Goal: Task Accomplishment & Management: Manage account settings

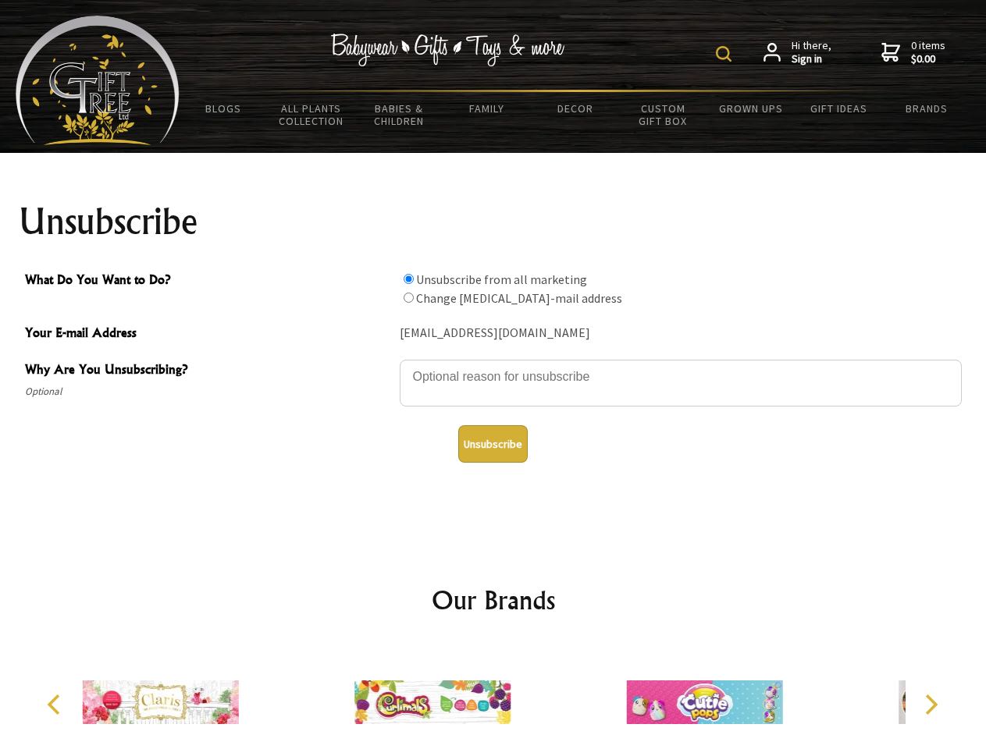
click at [726, 54] on img at bounding box center [724, 54] width 16 height 16
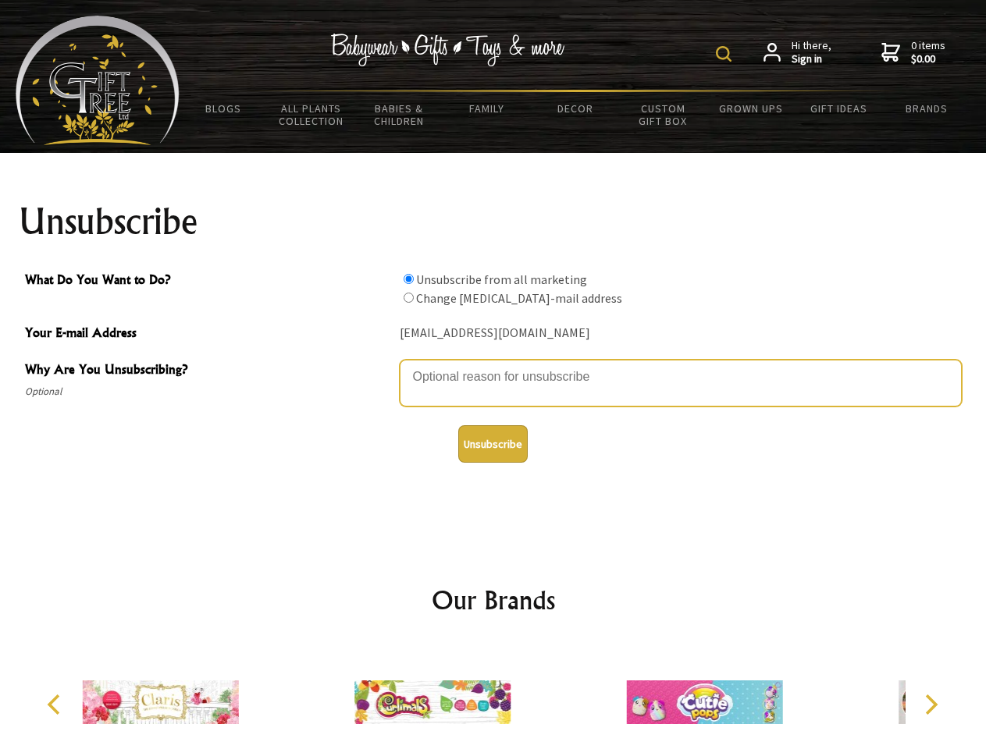
click at [493, 365] on textarea "Why Are You Unsubscribing?" at bounding box center [681, 383] width 562 height 47
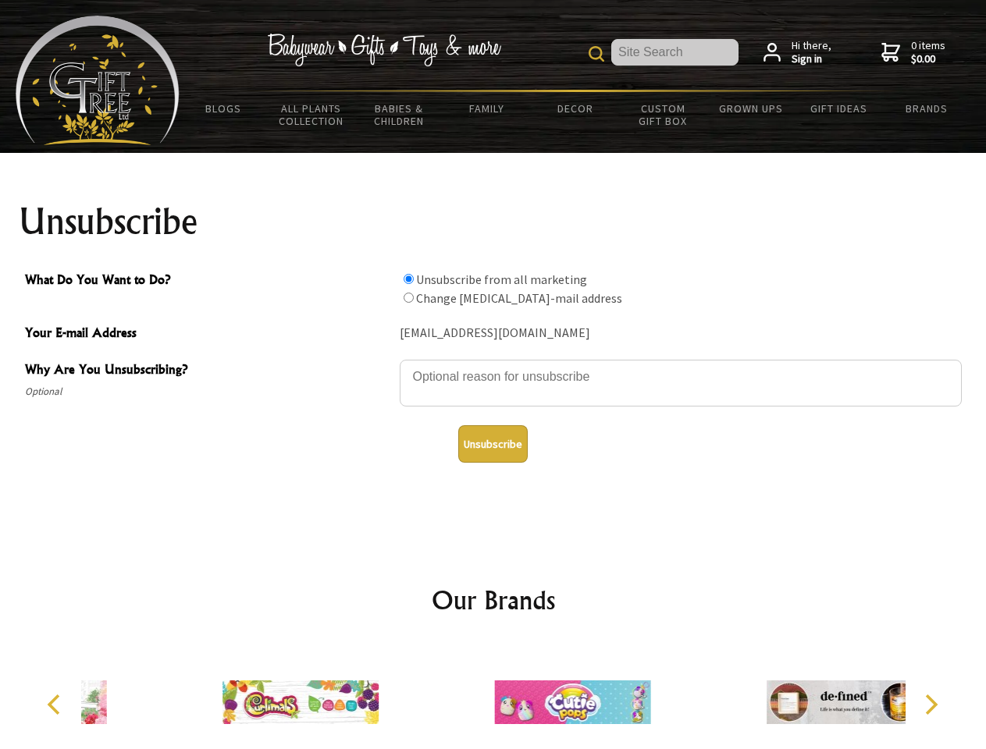
click at [408, 279] on input "What Do You Want to Do?" at bounding box center [408, 279] width 10 height 10
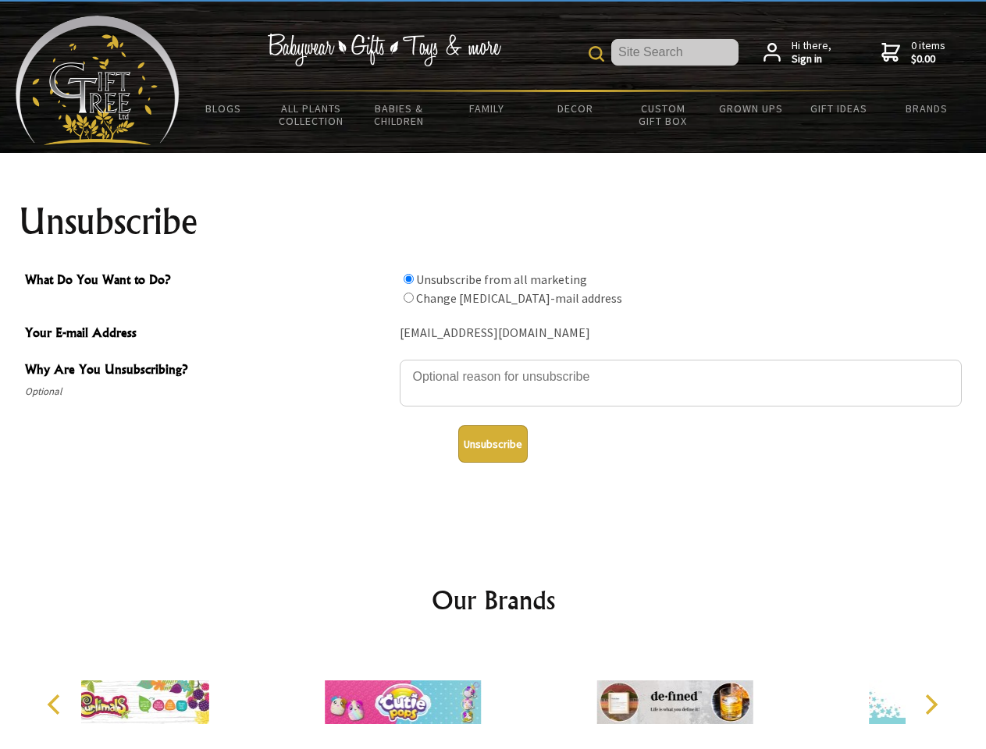
click at [408, 297] on input "What Do You Want to Do?" at bounding box center [408, 298] width 10 height 10
radio input "true"
click at [492, 444] on button "Unsubscribe" at bounding box center [492, 443] width 69 height 37
click at [493, 696] on div at bounding box center [403, 705] width 272 height 122
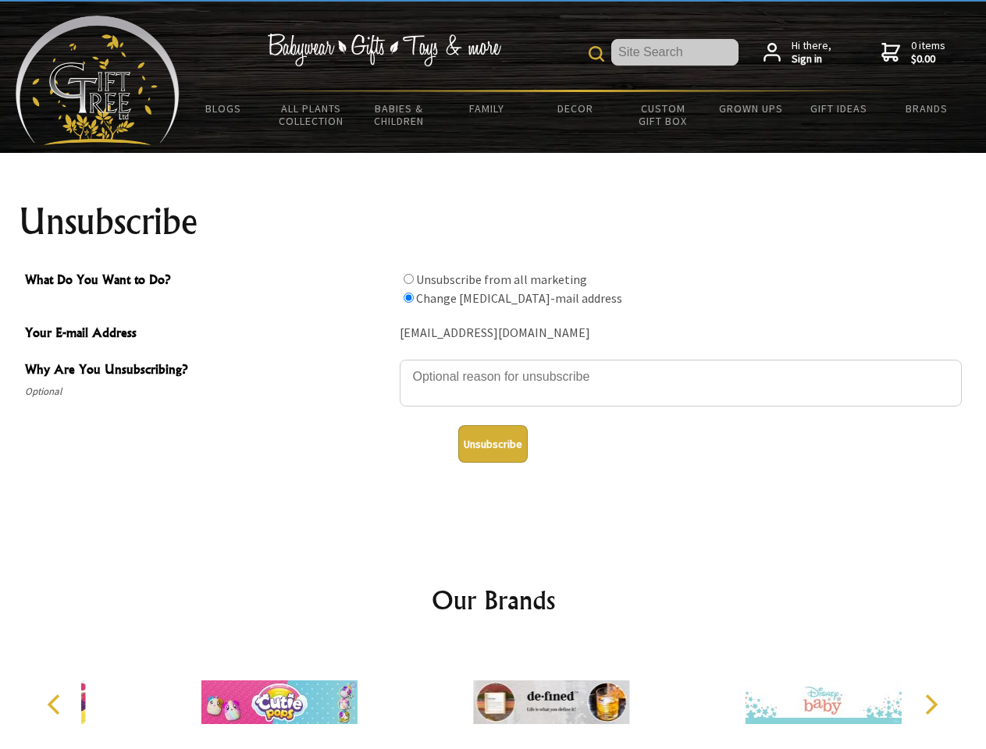
click at [56, 705] on icon "Previous" at bounding box center [55, 705] width 20 height 20
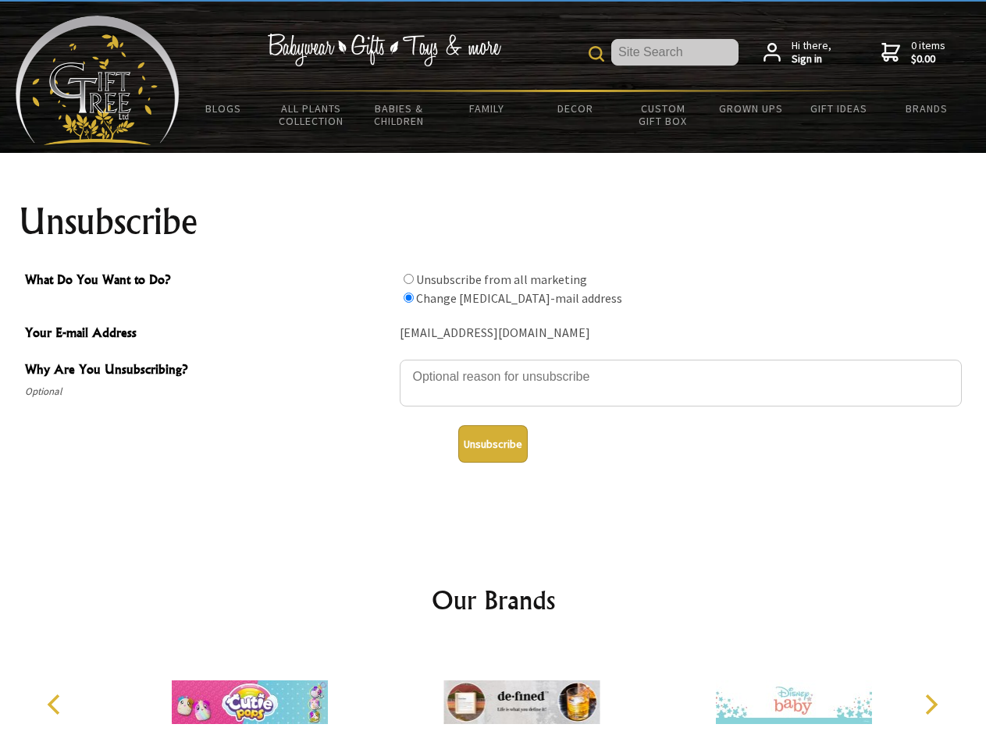
click at [930, 705] on icon "Next" at bounding box center [929, 705] width 20 height 20
